Goal: Task Accomplishment & Management: Complete application form

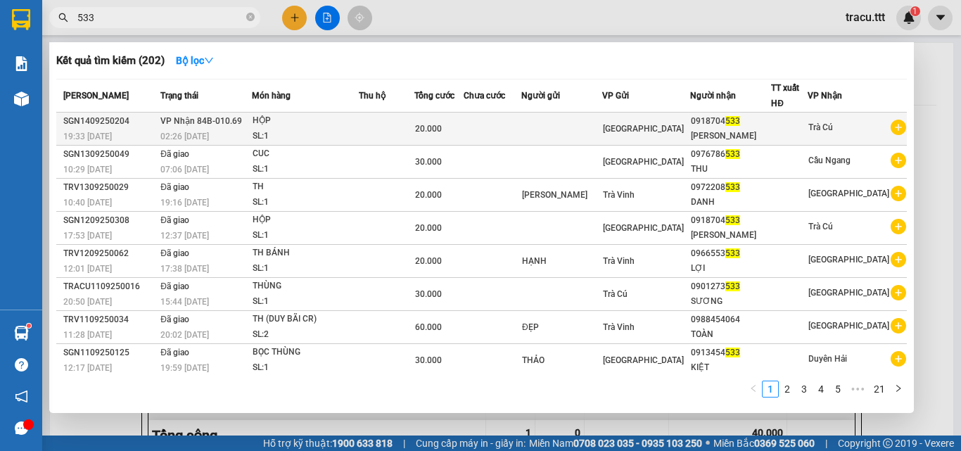
type input "533"
click at [407, 121] on td at bounding box center [387, 129] width 56 height 33
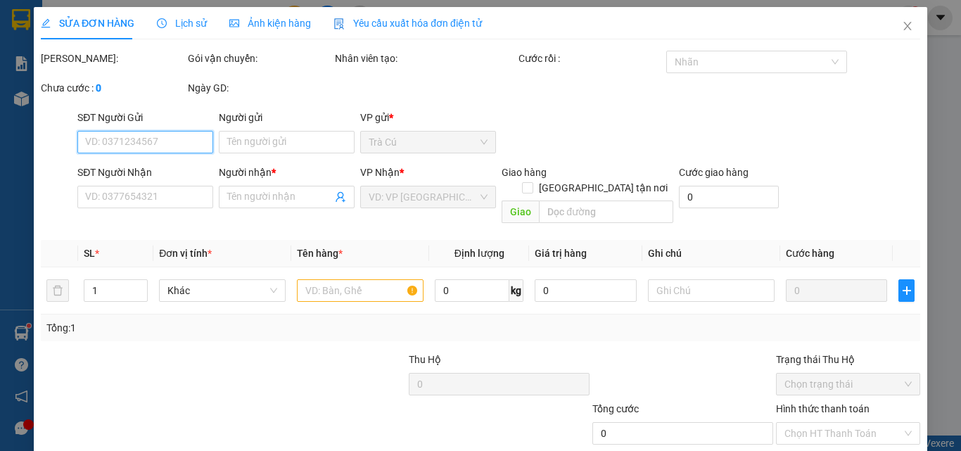
type input "0918704533"
type input "[PERSON_NAME]"
type input "20.000"
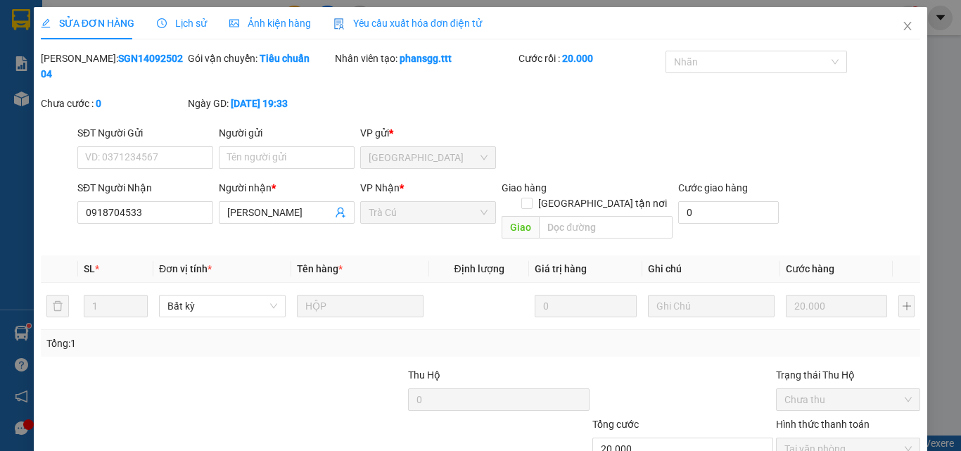
scroll to position [72, 0]
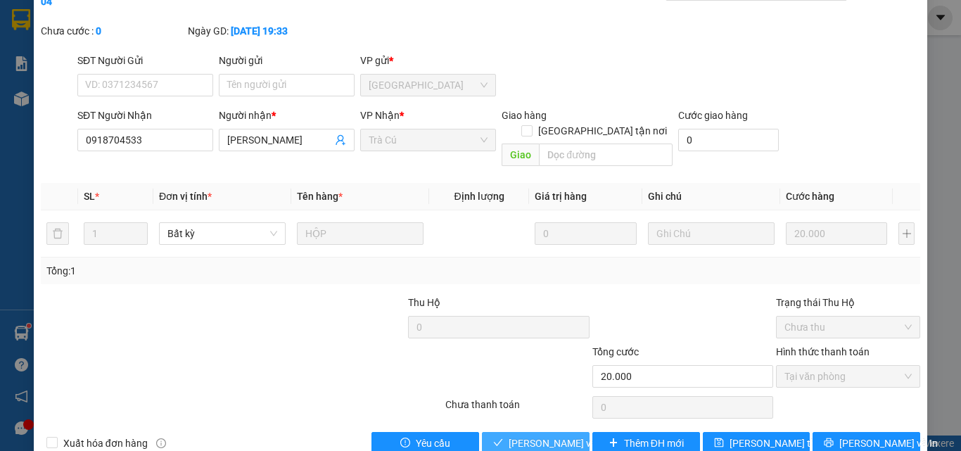
click at [569, 436] on span "[PERSON_NAME] và Giao hàng" at bounding box center [576, 443] width 135 height 15
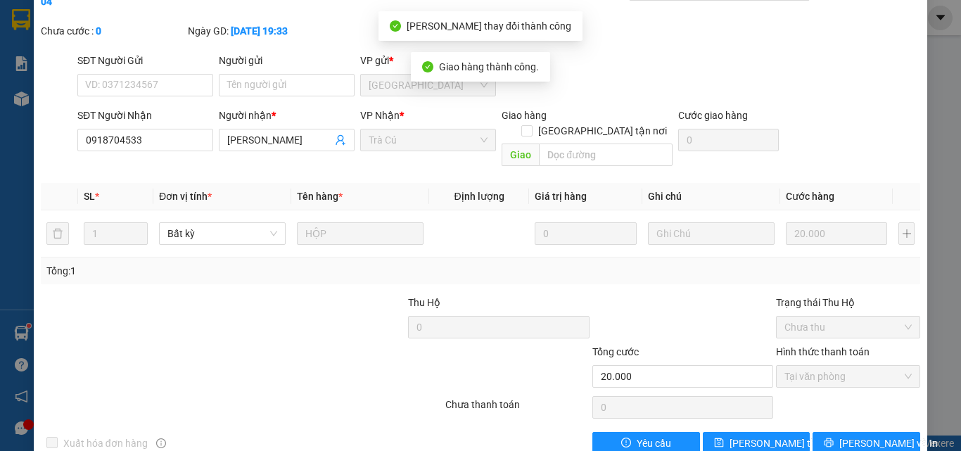
scroll to position [0, 0]
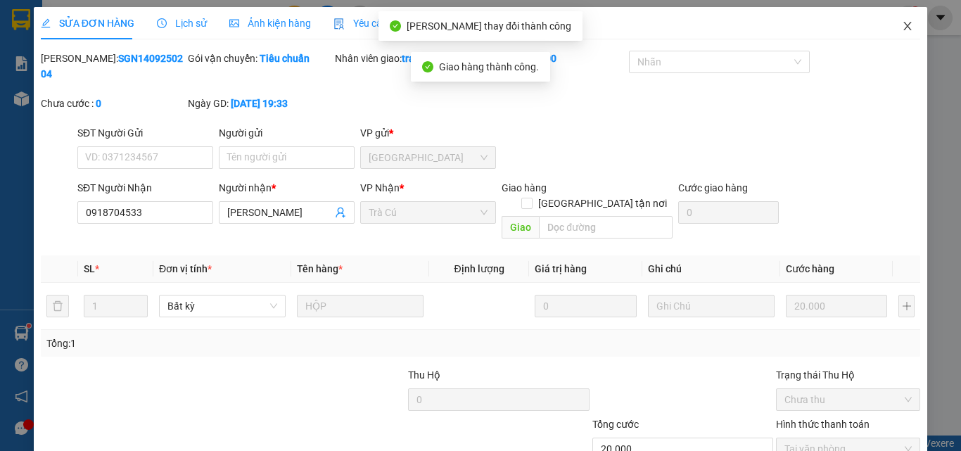
click at [902, 23] on icon "close" at bounding box center [907, 25] width 11 height 11
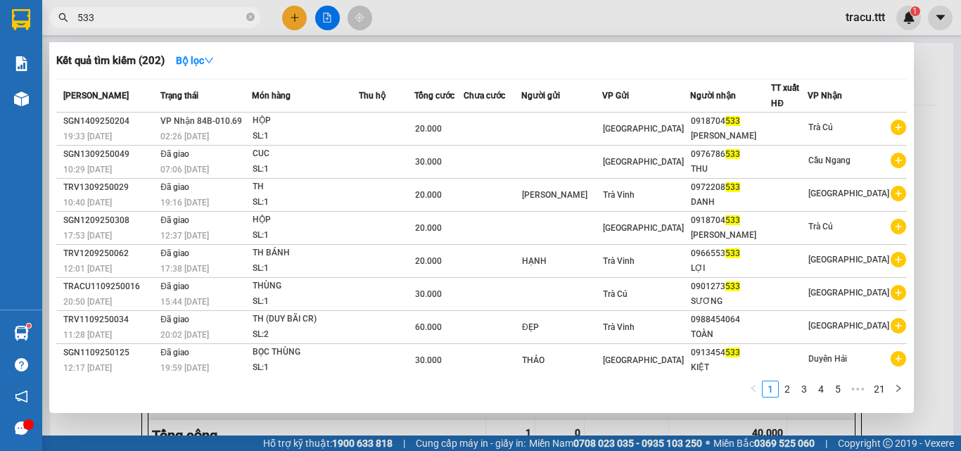
click at [246, 15] on span "533" at bounding box center [154, 17] width 211 height 21
click at [246, 18] on span "533" at bounding box center [154, 17] width 211 height 21
click at [251, 19] on icon "close-circle" at bounding box center [250, 17] width 8 height 8
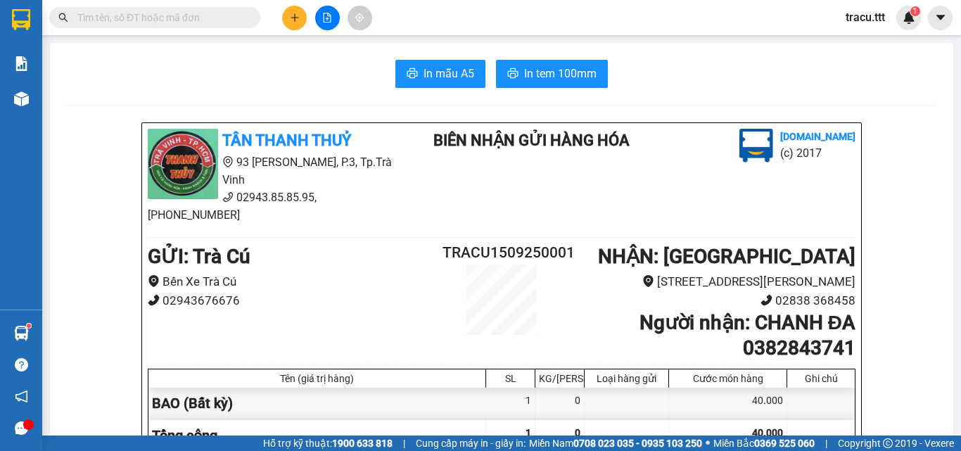
click at [239, 76] on div "In mẫu A5 In tem 100mm" at bounding box center [502, 74] width 870 height 28
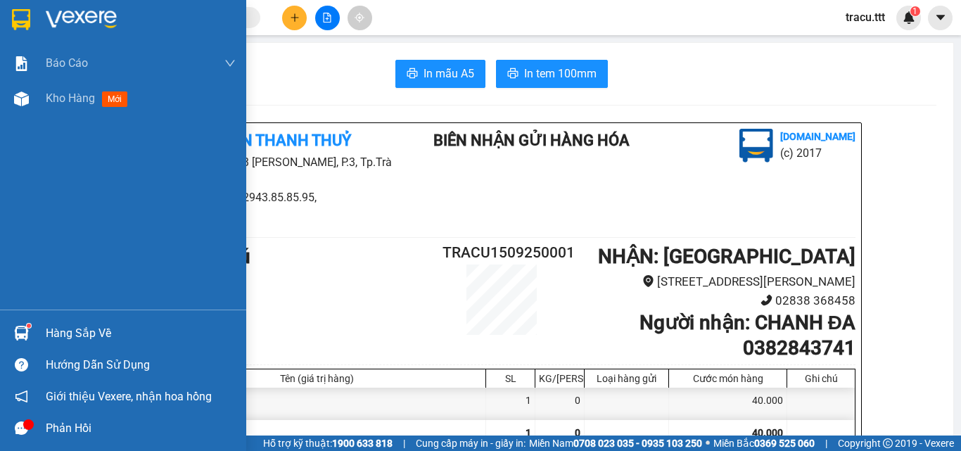
click at [29, 31] on div at bounding box center [21, 19] width 25 height 25
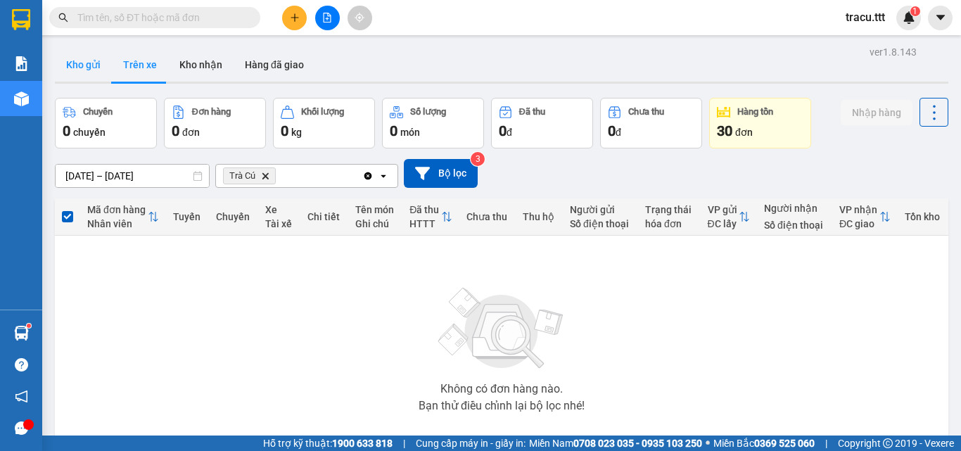
click at [87, 68] on button "Kho gửi" at bounding box center [83, 65] width 57 height 34
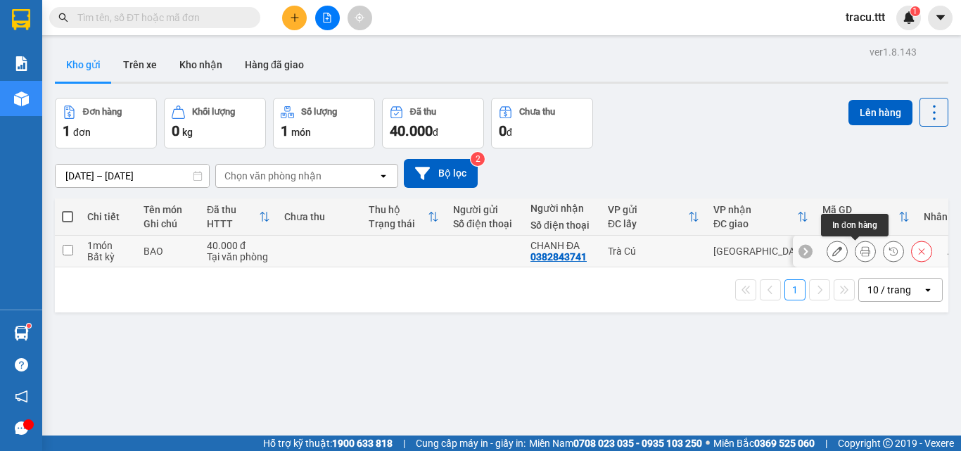
click at [860, 252] on button at bounding box center [866, 251] width 20 height 25
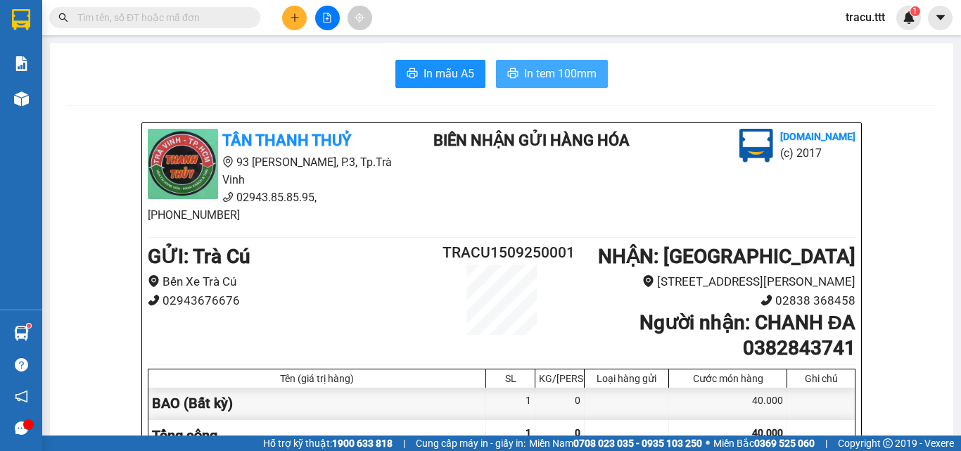
click at [529, 76] on span "In tem 100mm" at bounding box center [560, 74] width 72 height 18
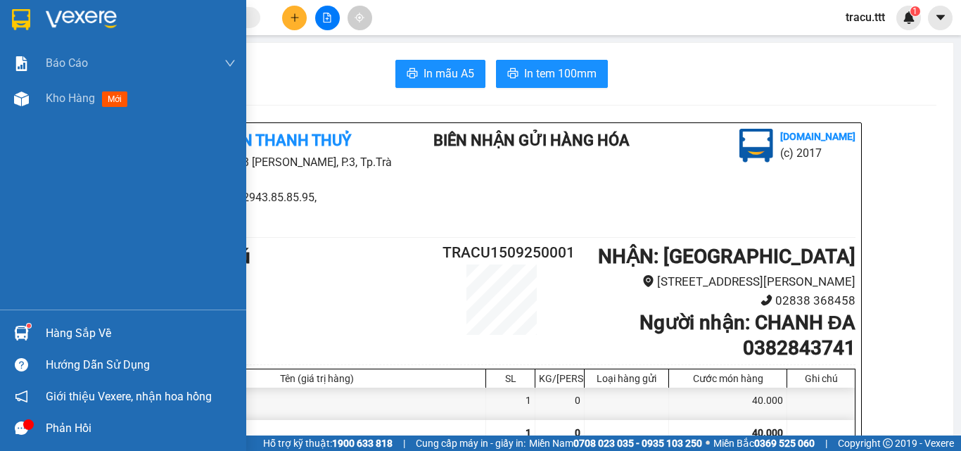
click at [27, 27] on img at bounding box center [21, 19] width 18 height 21
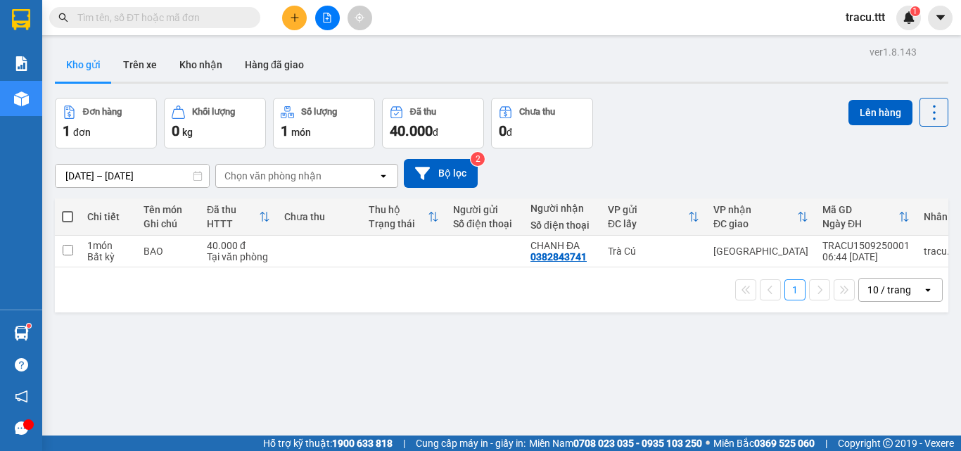
click at [72, 222] on label at bounding box center [67, 217] width 11 height 14
click at [68, 210] on input "checkbox" at bounding box center [68, 210] width 0 height 0
checkbox input "true"
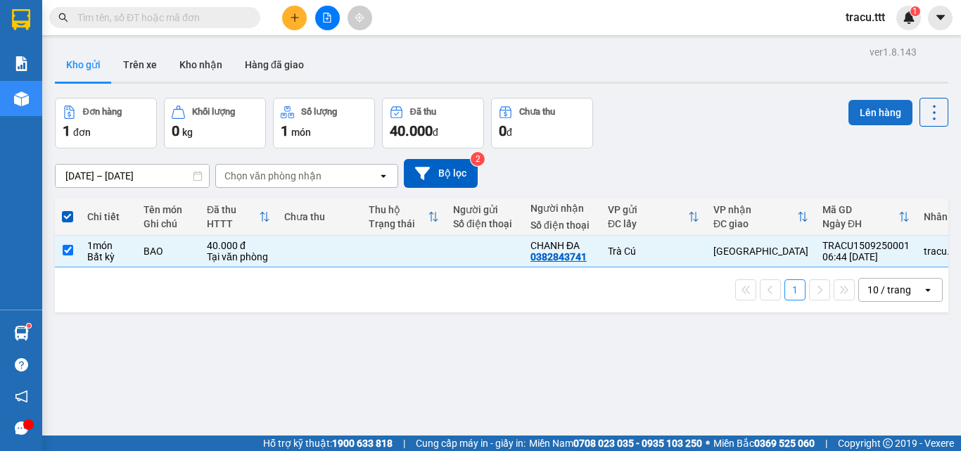
click at [888, 115] on button "Lên hàng" at bounding box center [881, 112] width 64 height 25
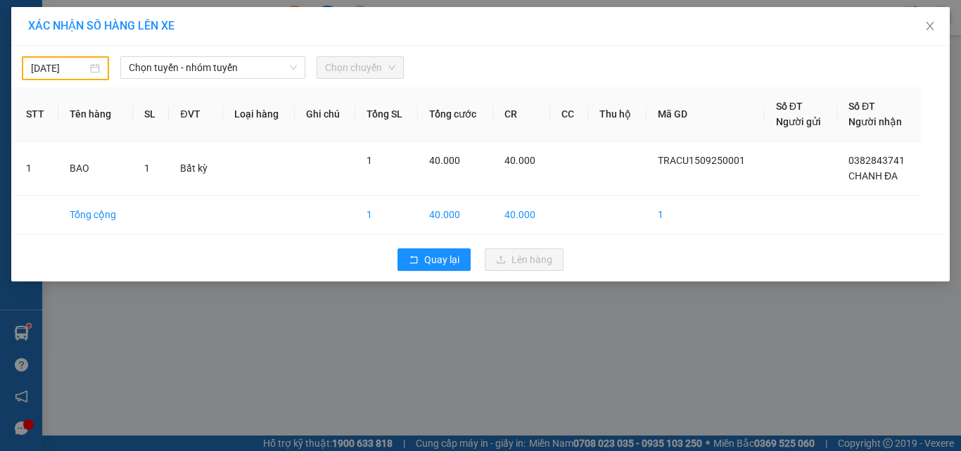
click at [89, 80] on div "[DATE] Chọn tuyến - nhóm tuyến Chọn chuyến STT Tên hàng SL ĐVT Loại hàng Ghi ch…" at bounding box center [480, 164] width 939 height 236
click at [89, 74] on div "[DATE]" at bounding box center [65, 68] width 69 height 15
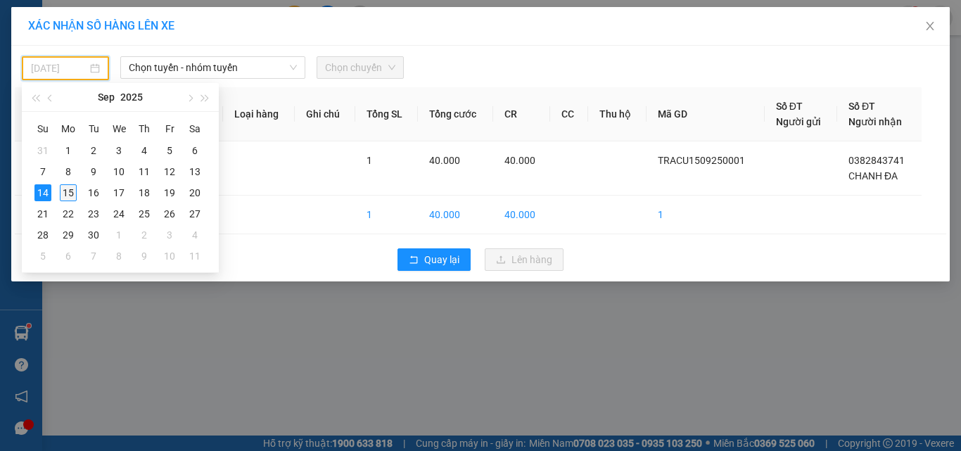
click at [70, 191] on div "15" at bounding box center [68, 192] width 17 height 17
type input "[DATE]"
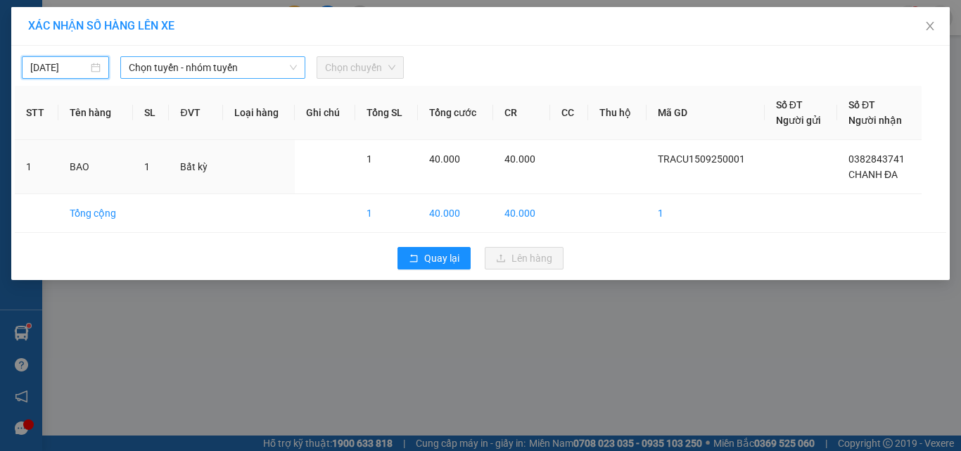
click at [217, 78] on div "Chọn tuyến - nhóm tuyến" at bounding box center [212, 67] width 185 height 23
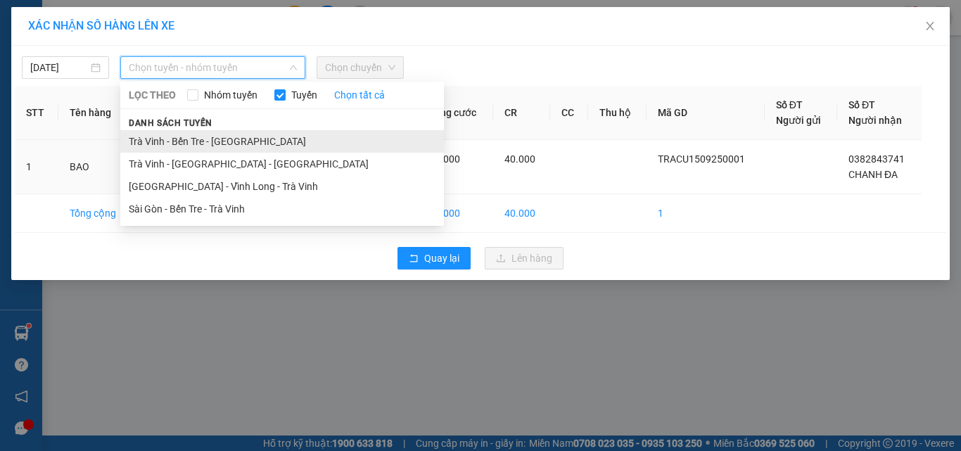
click at [196, 137] on li "Trà Vinh - Bến Tre - [GEOGRAPHIC_DATA]" at bounding box center [282, 141] width 324 height 23
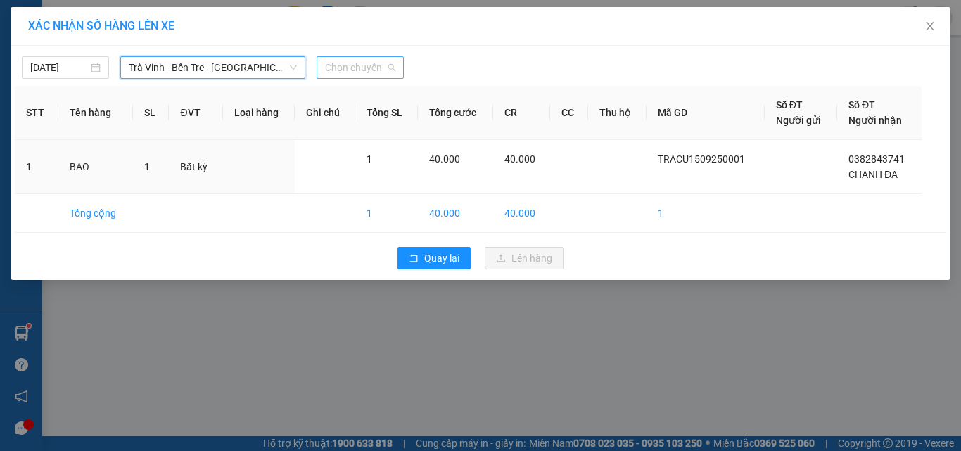
click at [360, 68] on span "Chọn chuyến" at bounding box center [360, 67] width 70 height 21
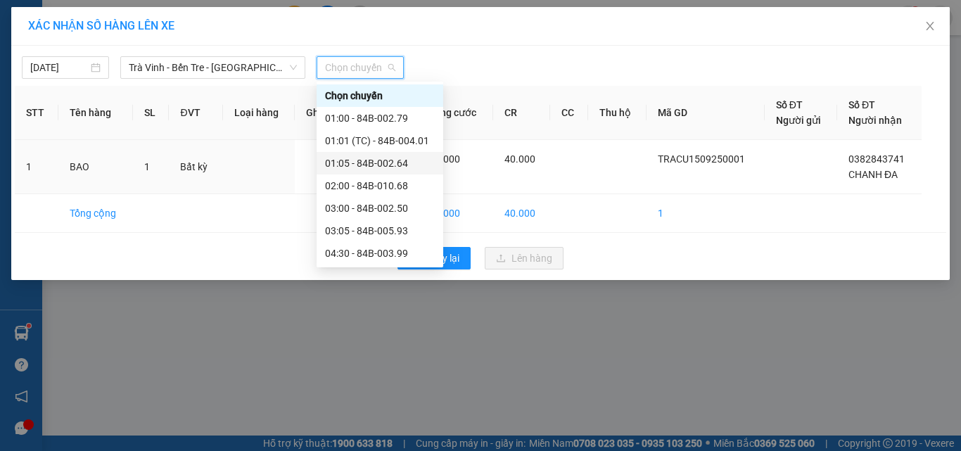
scroll to position [77, 0]
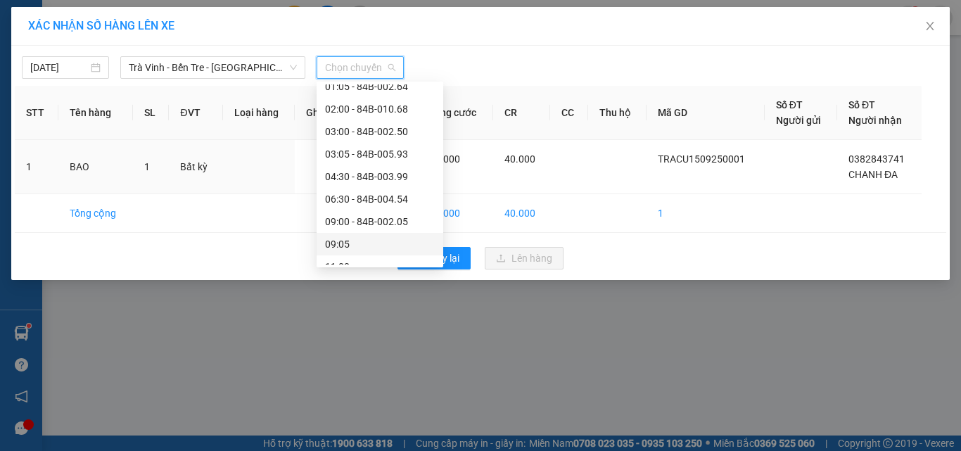
click at [365, 243] on div "09:05" at bounding box center [380, 243] width 110 height 15
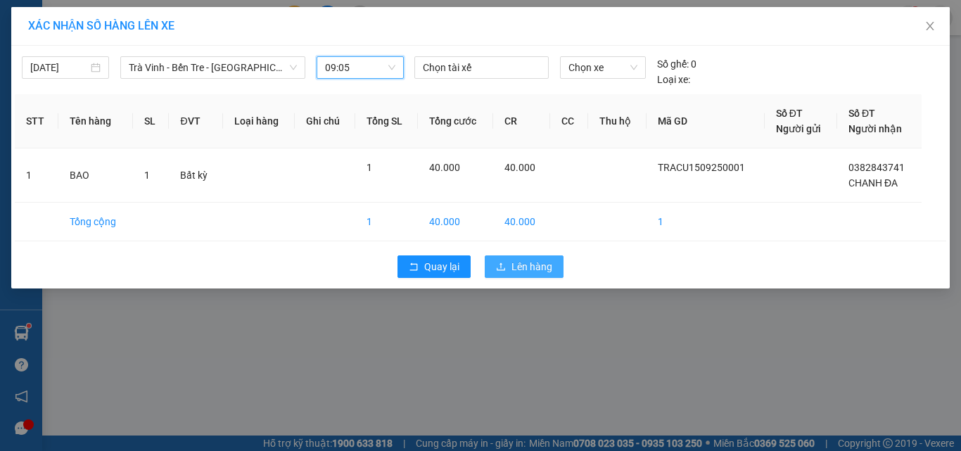
click at [530, 263] on span "Lên hàng" at bounding box center [532, 266] width 41 height 15
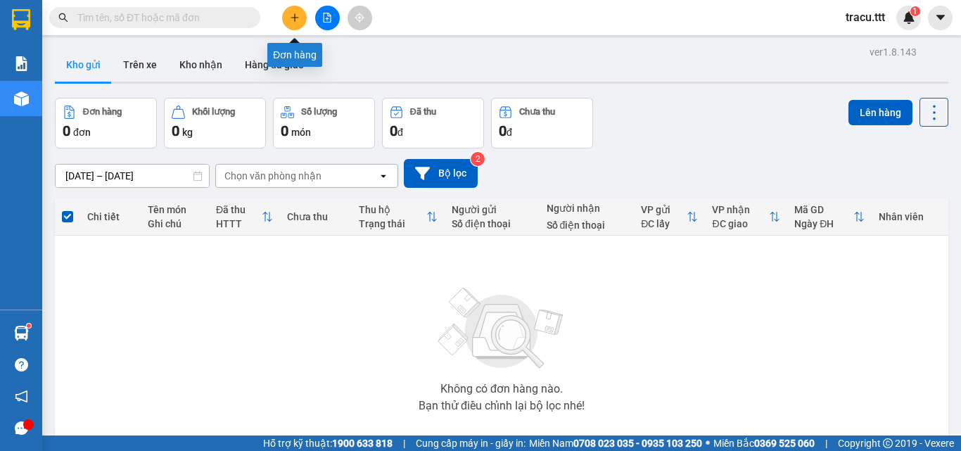
click at [290, 17] on icon "plus" at bounding box center [295, 18] width 10 height 10
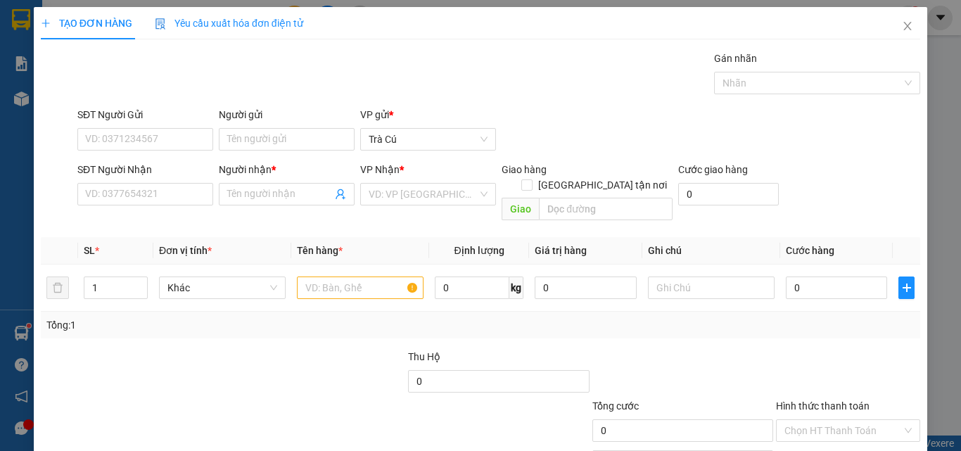
click at [144, 208] on div "SĐT Người Nhận VD: 0377654321" at bounding box center [145, 186] width 136 height 49
click at [149, 197] on input "SĐT Người Nhận" at bounding box center [145, 194] width 136 height 23
click at [811, 277] on input "0" at bounding box center [836, 288] width 101 height 23
type input "6"
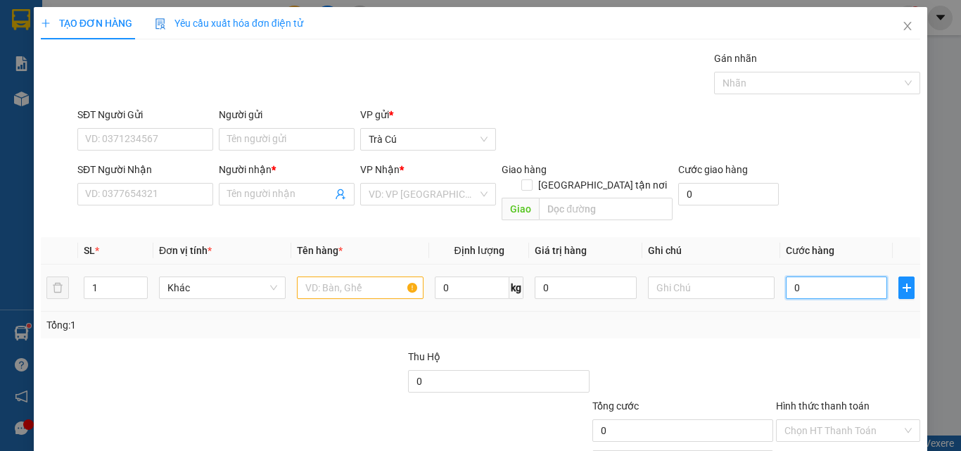
type input "6"
type input "60"
type input "60.000"
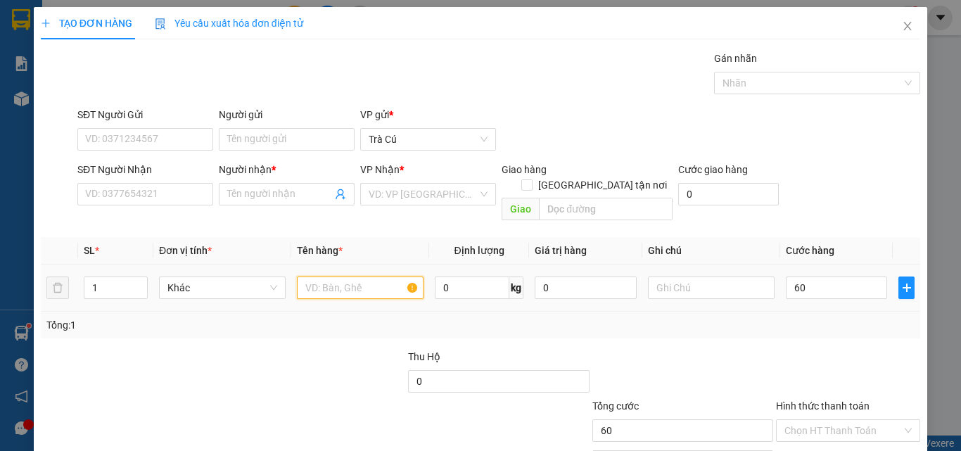
type input "60.000"
click at [326, 277] on input "text" at bounding box center [360, 288] width 127 height 23
type input "CAN"
click at [118, 277] on input "1" at bounding box center [115, 287] width 63 height 21
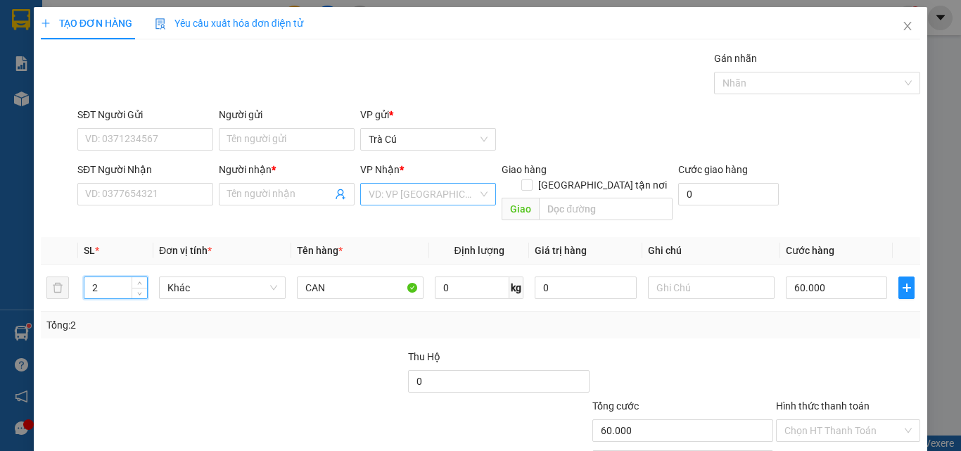
type input "2"
click at [390, 198] on input "search" at bounding box center [423, 194] width 109 height 21
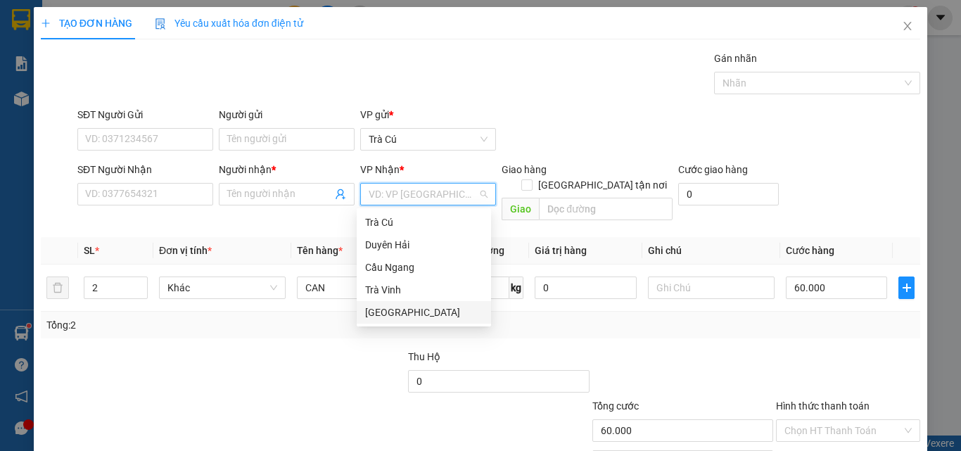
click at [407, 312] on div "[GEOGRAPHIC_DATA]" at bounding box center [424, 312] width 118 height 15
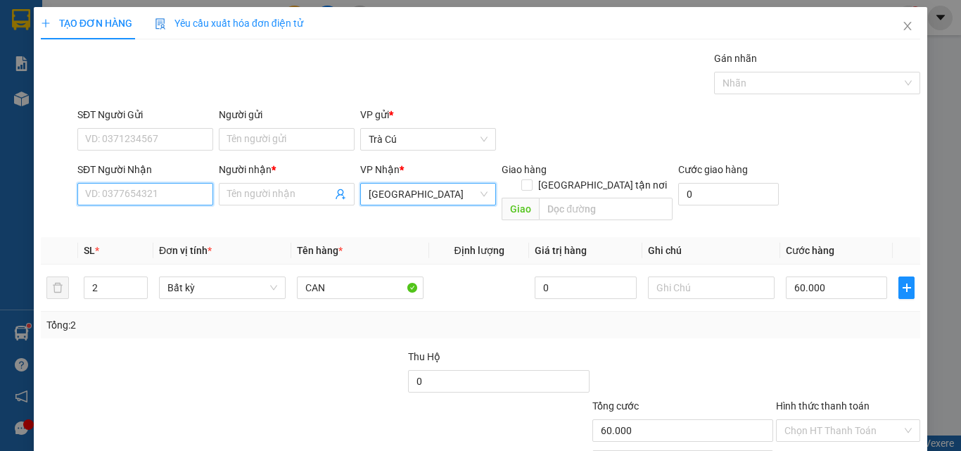
click at [186, 195] on input "SĐT Người Nhận" at bounding box center [145, 194] width 136 height 23
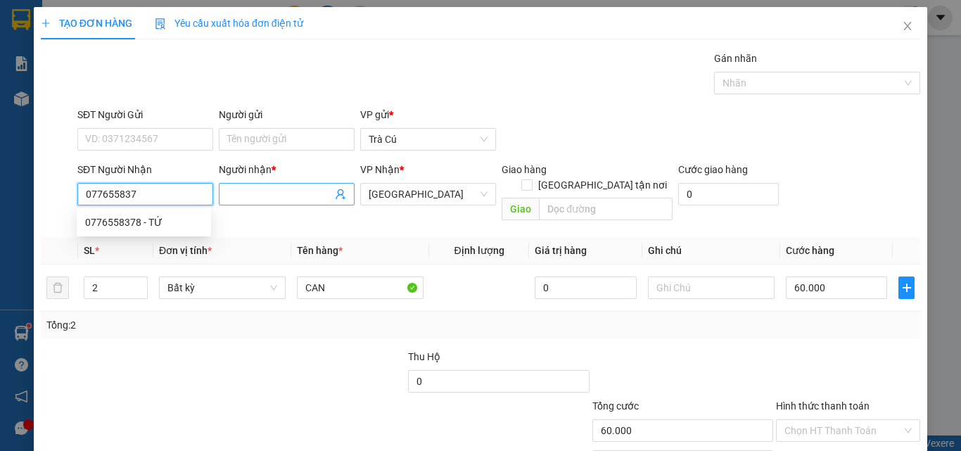
type input "0776558378"
click at [177, 224] on div "0776558378 - TỨ" at bounding box center [144, 222] width 118 height 15
type input "TỨ"
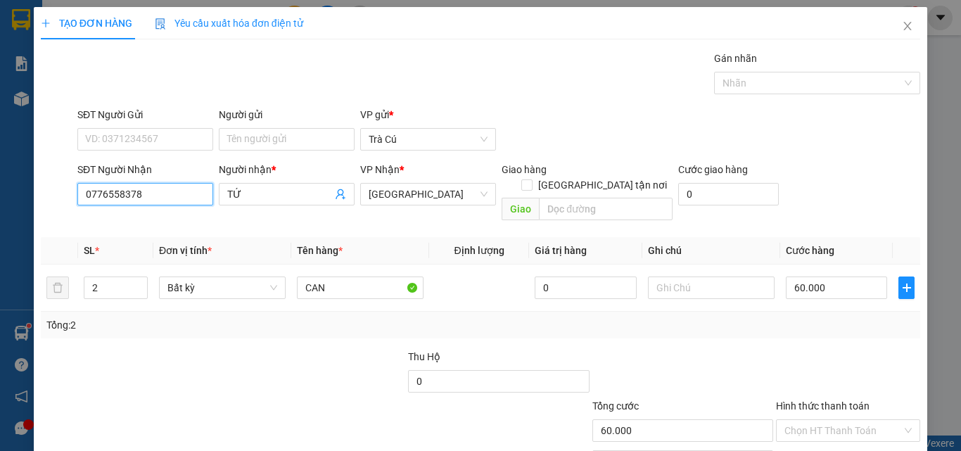
type input "0776558378"
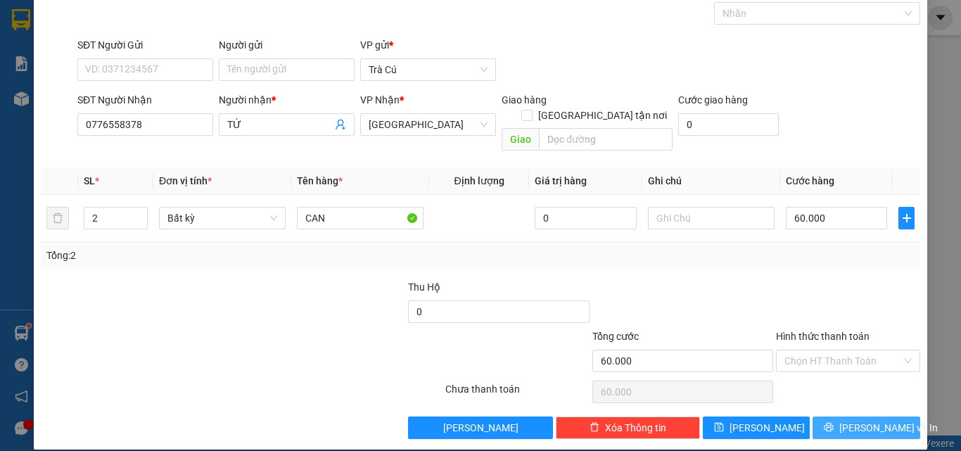
click at [884, 420] on span "[PERSON_NAME] và In" at bounding box center [889, 427] width 99 height 15
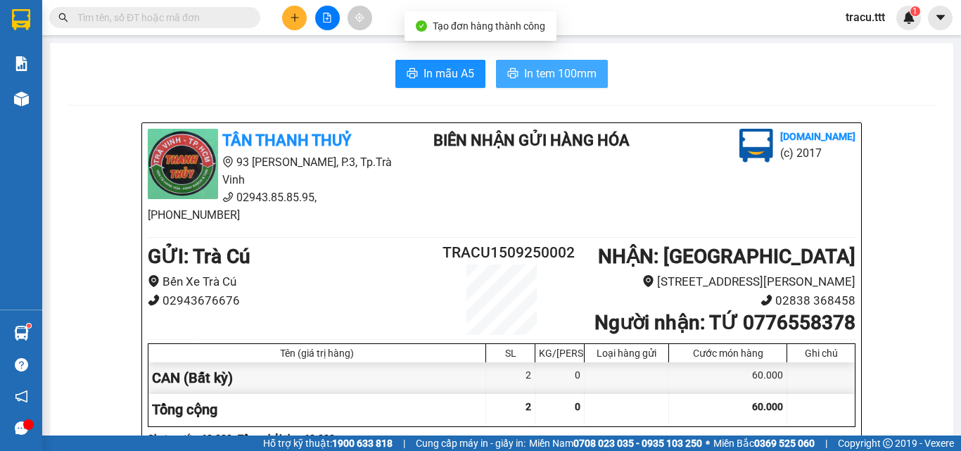
click at [527, 72] on span "In tem 100mm" at bounding box center [560, 74] width 72 height 18
